Goal: Complete application form: Complete application form

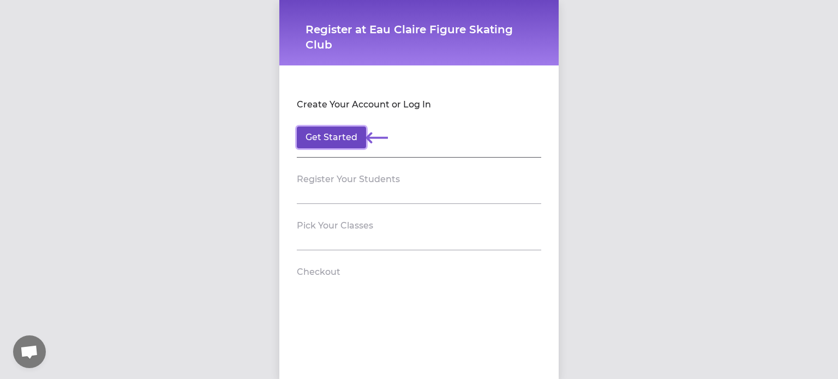
click at [323, 138] on button "Get Started" at bounding box center [331, 138] width 69 height 22
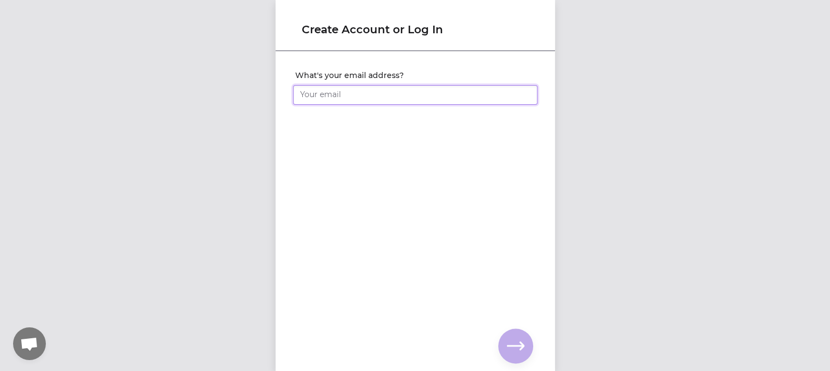
click at [338, 95] on input "What's your email address?" at bounding box center [415, 95] width 244 height 20
type input "des"
click at [363, 83] on div "des" at bounding box center [415, 93] width 244 height 24
drag, startPoint x: 363, startPoint y: 83, endPoint x: 332, endPoint y: 115, distance: 44.4
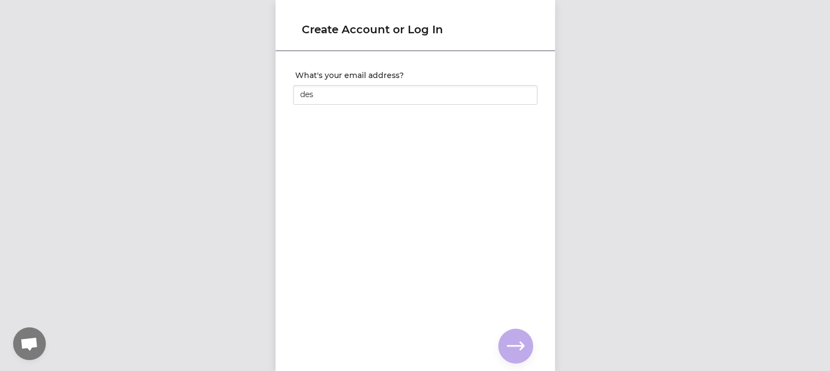
click at [332, 115] on div "What's your email address? des You already have an account with us! 🎉 Enter you…" at bounding box center [415, 87] width 279 height 70
click at [142, 202] on div "Create Account or Log In What's your email address? des You already have an acc…" at bounding box center [415, 185] width 830 height 371
click at [272, 188] on div "Create Account or Log In What's your email address? des You already have an acc…" at bounding box center [415, 185] width 830 height 371
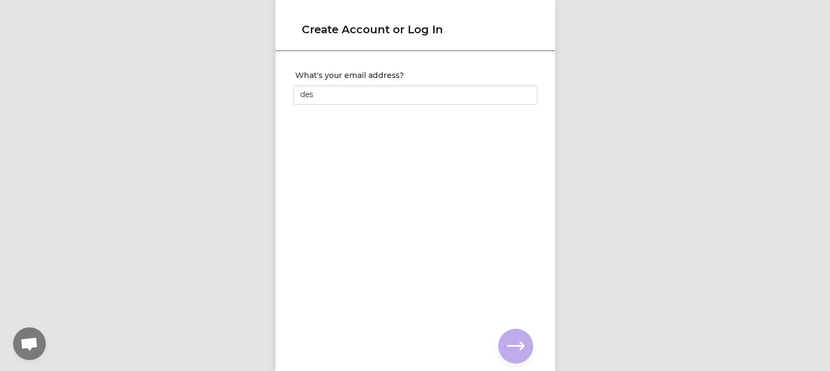
click at [259, 188] on div "Create Account or Log In What's your email address? des You already have an acc…" at bounding box center [415, 185] width 830 height 371
click at [247, 180] on div "Create Account or Log In What's your email address? des You already have an acc…" at bounding box center [415, 185] width 830 height 371
click at [255, 196] on div "Create Account or Log In What's your email address? des You already have an acc…" at bounding box center [415, 185] width 830 height 371
drag, startPoint x: 255, startPoint y: 196, endPoint x: 216, endPoint y: 140, distance: 67.8
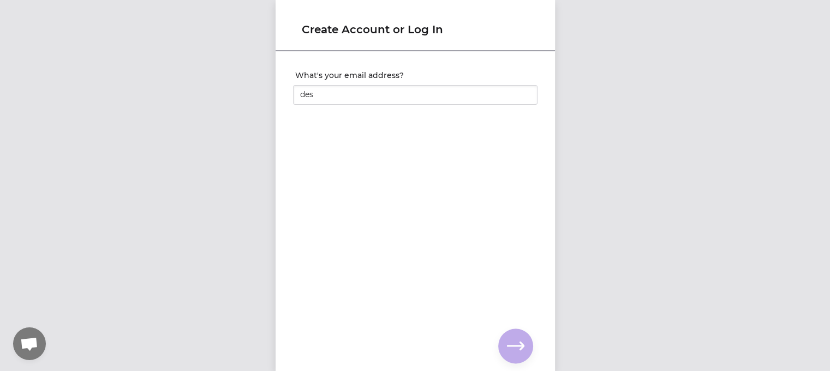
click at [216, 140] on div "Create Account or Log In What's your email address? des You already have an acc…" at bounding box center [415, 185] width 830 height 371
click at [183, 134] on div "Create Account or Log In What's your email address? des You already have an acc…" at bounding box center [415, 185] width 830 height 371
click at [80, 198] on div "Create Account or Log In What's your email address? des You already have an acc…" at bounding box center [415, 185] width 830 height 371
click at [66, 187] on div "Create Account or Log In What's your email address? des You already have an acc…" at bounding box center [415, 185] width 830 height 371
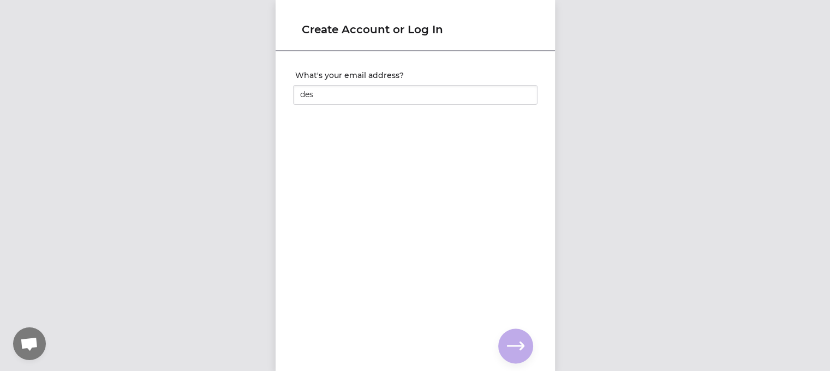
click at [66, 187] on div "Create Account or Log In What's your email address? des You already have an acc…" at bounding box center [415, 185] width 830 height 371
drag, startPoint x: 78, startPoint y: 189, endPoint x: 87, endPoint y: 189, distance: 8.7
click at [87, 189] on div "Create Account or Log In What's your email address? des You already have an acc…" at bounding box center [415, 185] width 830 height 371
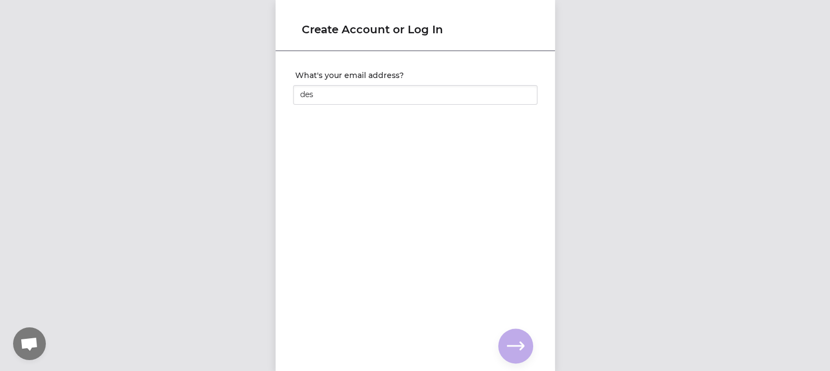
click at [107, 208] on div "Create Account or Log In What's your email address? des You already have an acc…" at bounding box center [415, 185] width 830 height 371
click at [141, 266] on div "Create Account or Log In What's your email address? des You already have an acc…" at bounding box center [415, 185] width 830 height 371
click at [260, 255] on div "Create Account or Log In What's your email address? des You already have an acc…" at bounding box center [415, 185] width 830 height 371
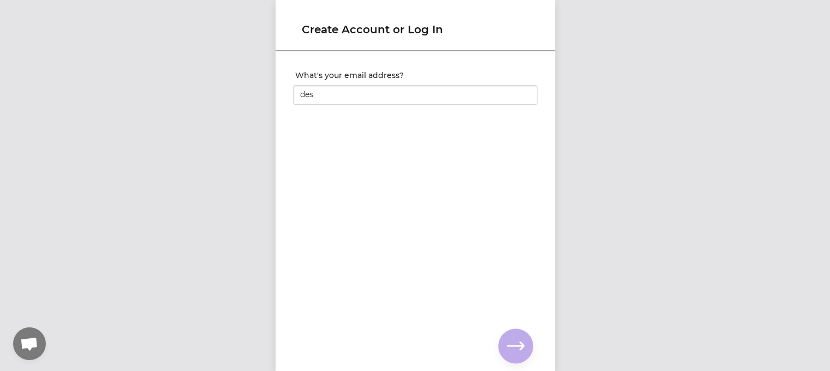
click at [260, 255] on div "Create Account or Log In What's your email address? des You already have an acc…" at bounding box center [415, 185] width 830 height 371
click at [311, 100] on input "des" at bounding box center [415, 95] width 244 height 20
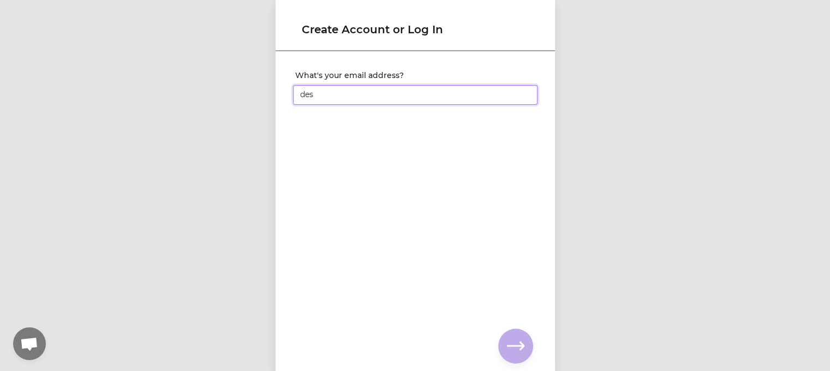
click at [311, 100] on input "des" at bounding box center [415, 95] width 244 height 20
click at [312, 94] on input "des" at bounding box center [415, 95] width 244 height 20
click at [311, 93] on input "des" at bounding box center [415, 95] width 244 height 20
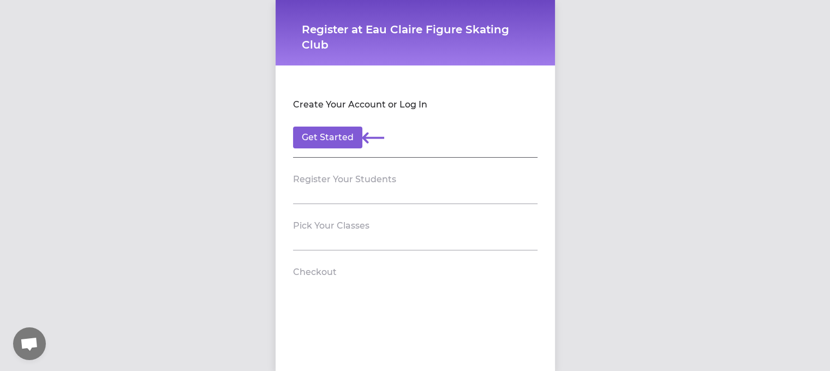
click at [340, 183] on h2 "Register Your Students" at bounding box center [344, 179] width 103 height 13
